Goal: Information Seeking & Learning: Learn about a topic

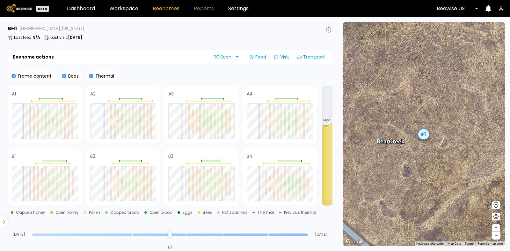
click at [168, 10] on link "Beehomes" at bounding box center [166, 8] width 27 height 5
click at [168, 6] on link "Beehomes" at bounding box center [166, 8] width 27 height 5
click at [158, 11] on link "Beehomes" at bounding box center [166, 8] width 27 height 5
click at [162, 11] on link "Beehomes" at bounding box center [166, 8] width 27 height 5
click at [90, 10] on link "Dashboard" at bounding box center [81, 8] width 28 height 5
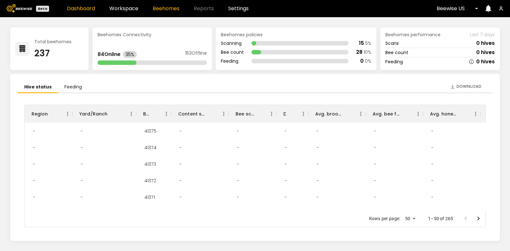
click at [164, 9] on link "Beehomes" at bounding box center [166, 8] width 27 height 5
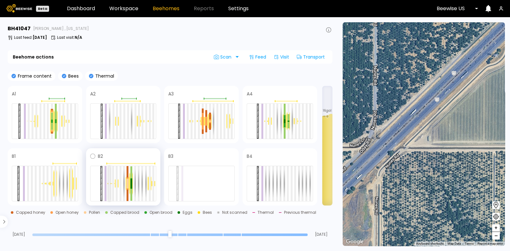
click at [108, 183] on div at bounding box center [109, 183] width 2 height 35
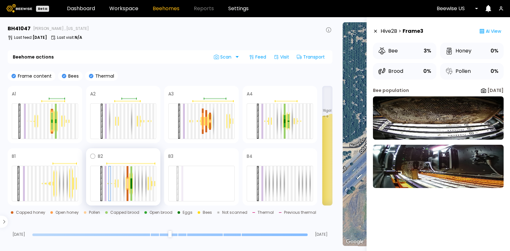
click at [111, 184] on div at bounding box center [123, 184] width 66 height 36
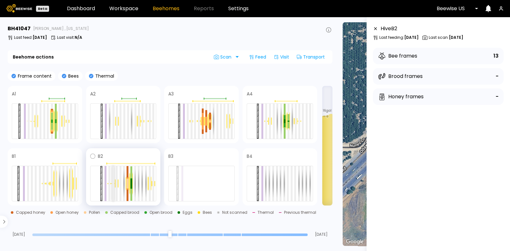
click at [112, 185] on div at bounding box center [113, 183] width 2 height 35
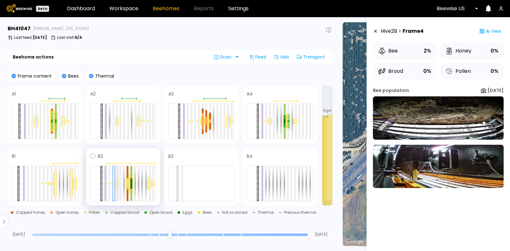
click at [117, 184] on div at bounding box center [117, 183] width 2 height 35
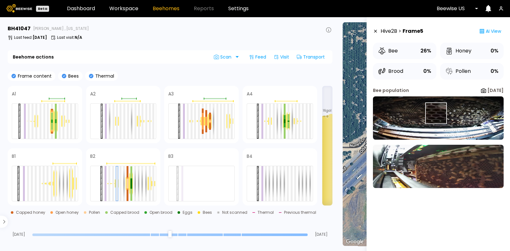
click at [435, 113] on img at bounding box center [438, 118] width 131 height 43
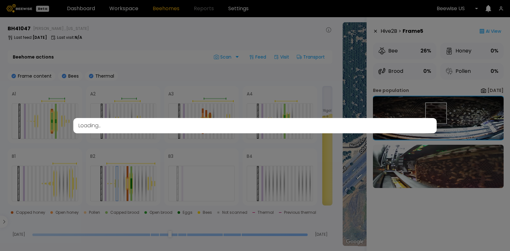
click at [435, 118] on div "Loading..." at bounding box center [254, 125] width 363 height 15
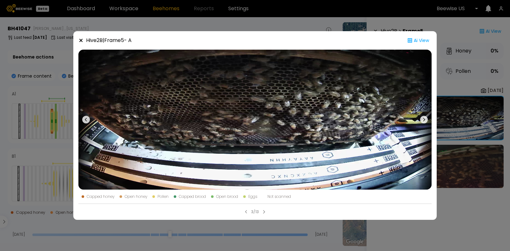
click at [81, 41] on icon at bounding box center [80, 40] width 5 height 5
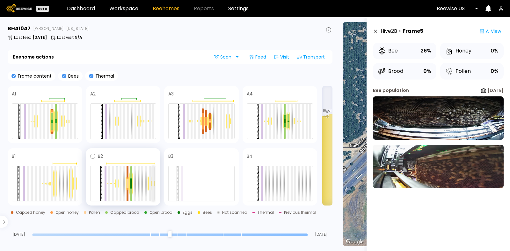
click at [154, 184] on div at bounding box center [153, 183] width 2 height 35
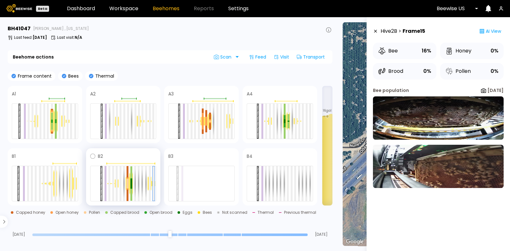
click at [147, 186] on div at bounding box center [123, 184] width 66 height 36
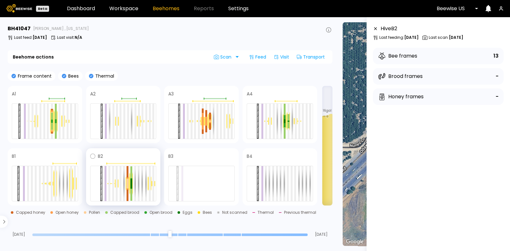
click at [148, 186] on div at bounding box center [149, 183] width 4 height 15
click at [150, 185] on div at bounding box center [150, 183] width 2 height 35
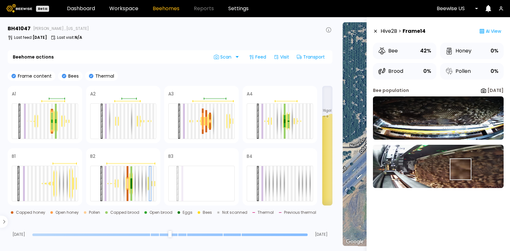
click at [460, 169] on img at bounding box center [438, 166] width 131 height 43
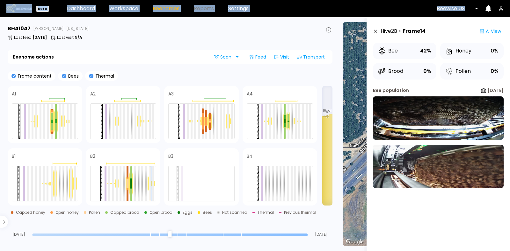
click at [460, 169] on img at bounding box center [438, 166] width 131 height 43
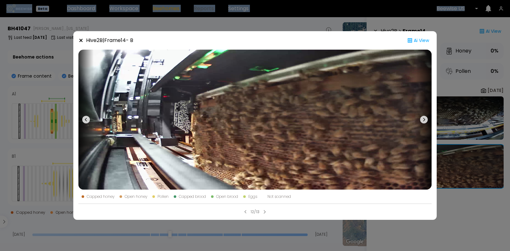
click at [425, 118] on icon at bounding box center [424, 120] width 8 height 8
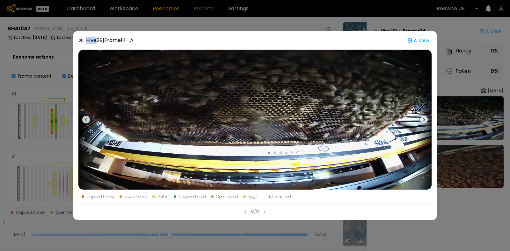
click at [82, 40] on icon at bounding box center [80, 40] width 5 height 5
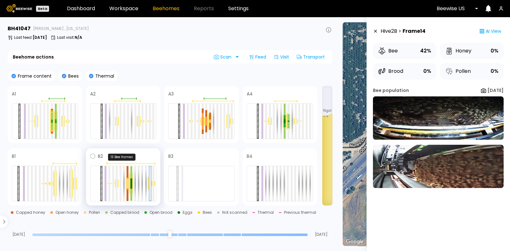
click at [131, 163] on div at bounding box center [123, 164] width 66 height 2
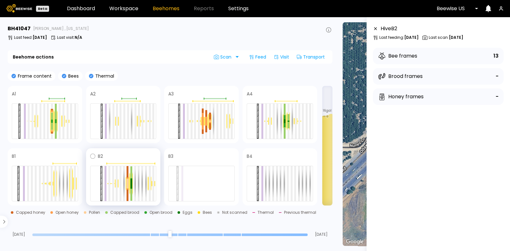
click at [107, 152] on div "B2" at bounding box center [123, 176] width 75 height 57
click at [122, 154] on span at bounding box center [130, 157] width 54 height 8
click at [137, 153] on span at bounding box center [130, 157] width 54 height 8
drag, startPoint x: 448, startPoint y: 34, endPoint x: 464, endPoint y: 34, distance: 16.9
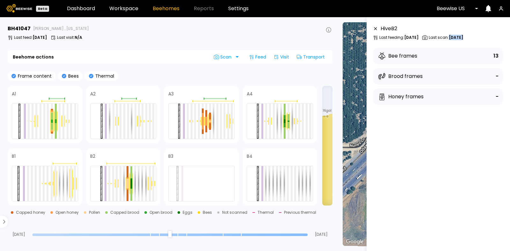
click at [464, 34] on div "Hive B 2 Last feeding : Aug 26 Last scan : Aug 25" at bounding box center [438, 32] width 131 height 15
click at [136, 155] on span at bounding box center [130, 157] width 54 height 8
click at [117, 186] on div at bounding box center [117, 183] width 2 height 35
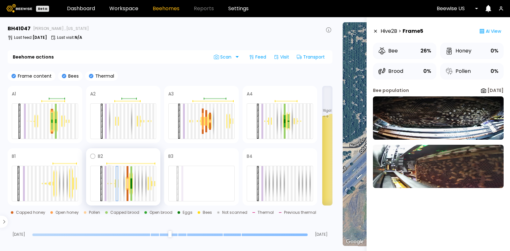
click at [110, 186] on div at bounding box center [109, 183] width 2 height 35
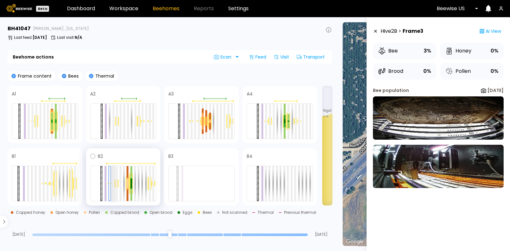
click at [112, 185] on div at bounding box center [113, 183] width 2 height 35
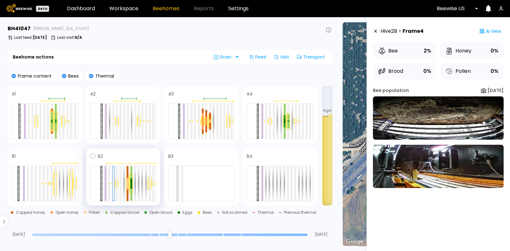
click at [107, 184] on div at bounding box center [123, 184] width 66 height 36
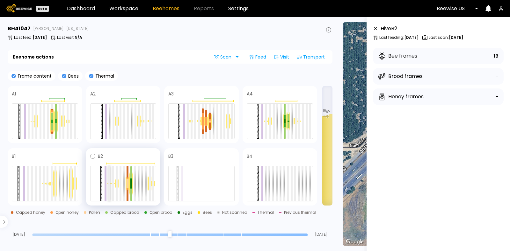
click at [108, 172] on div at bounding box center [109, 183] width 2 height 35
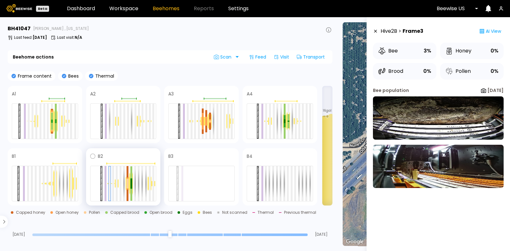
click at [112, 149] on div "B2" at bounding box center [123, 176] width 75 height 57
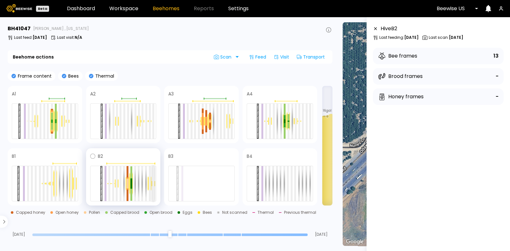
click at [152, 174] on div at bounding box center [153, 183] width 2 height 35
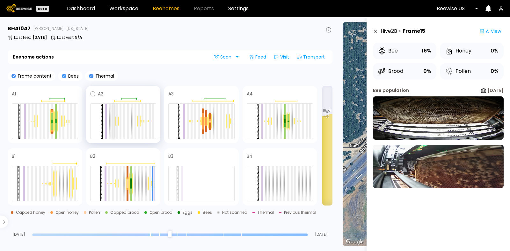
click at [115, 115] on div at bounding box center [123, 122] width 66 height 36
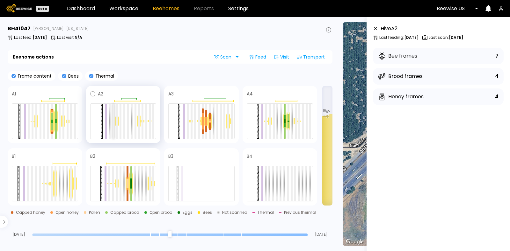
click at [113, 116] on div at bounding box center [113, 121] width 2 height 35
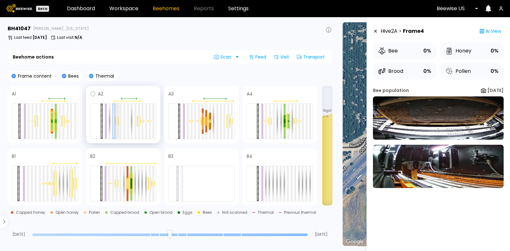
click at [116, 115] on div at bounding box center [117, 121] width 2 height 35
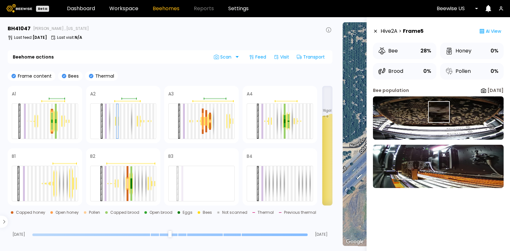
click at [438, 112] on img at bounding box center [438, 118] width 131 height 43
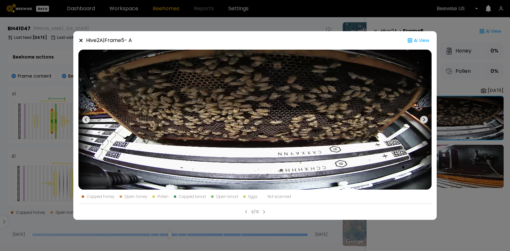
click at [424, 122] on icon at bounding box center [424, 120] width 8 height 8
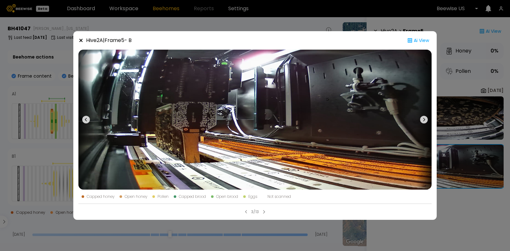
click at [87, 121] on icon at bounding box center [86, 120] width 8 height 8
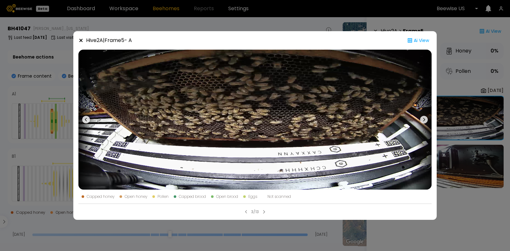
click at [81, 39] on icon at bounding box center [80, 40] width 5 height 5
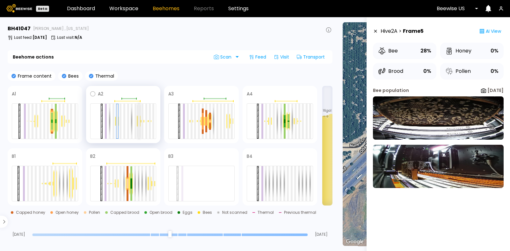
click at [138, 118] on div at bounding box center [139, 121] width 2 height 35
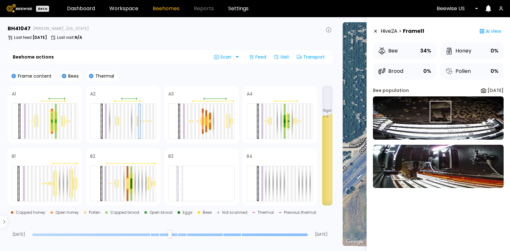
click at [440, 112] on img at bounding box center [438, 118] width 131 height 43
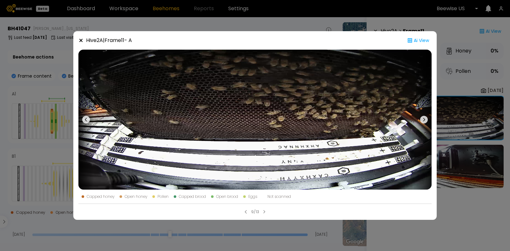
click at [425, 119] on icon at bounding box center [424, 120] width 8 height 8
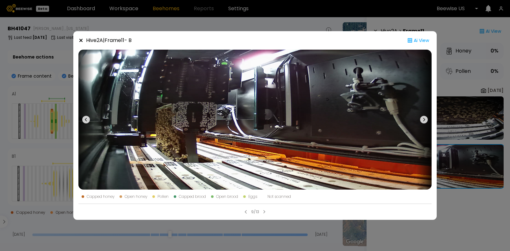
click at [81, 41] on icon at bounding box center [80, 40] width 3 height 3
